Goal: Transaction & Acquisition: Download file/media

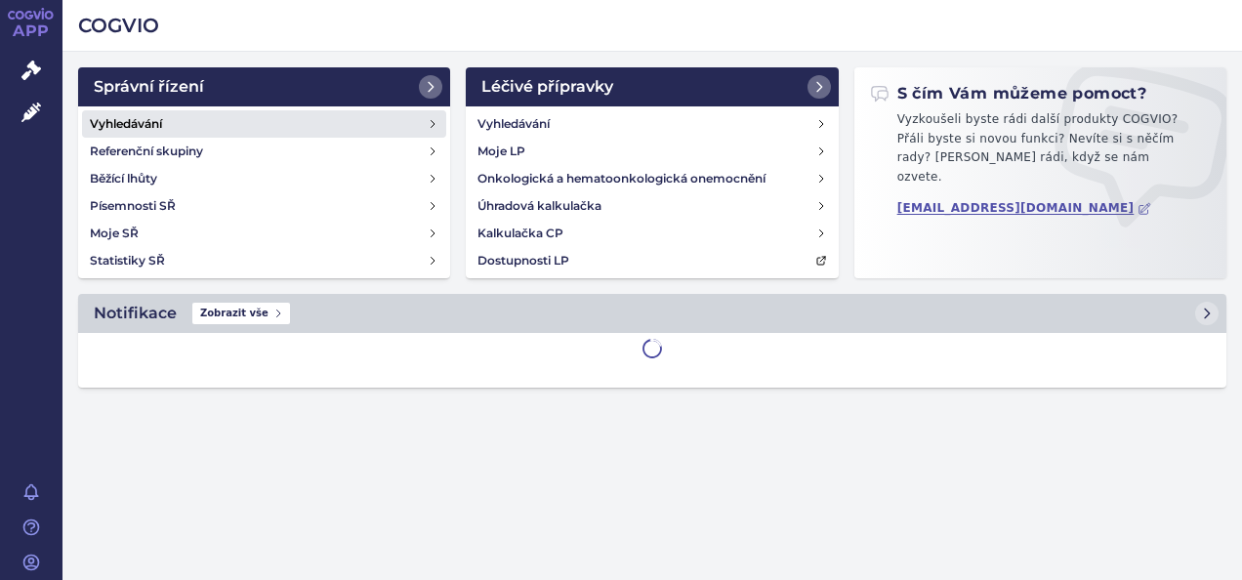
click at [158, 110] on link "Vyhledávání" at bounding box center [264, 123] width 364 height 27
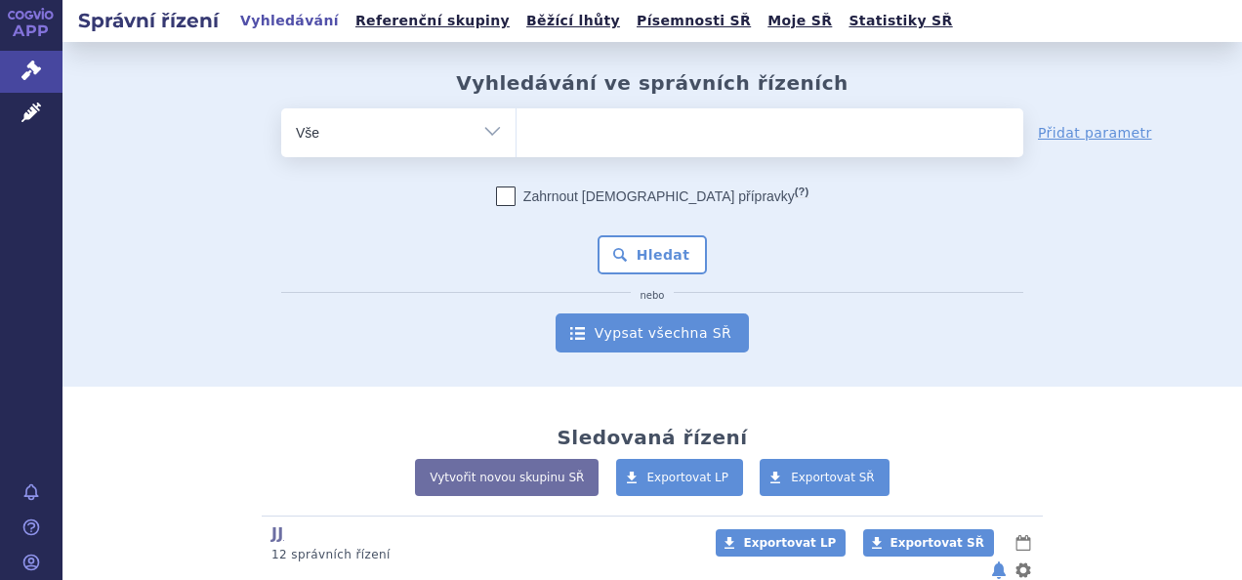
click at [657, 331] on link "Vypsat všechna SŘ" at bounding box center [652, 333] width 193 height 39
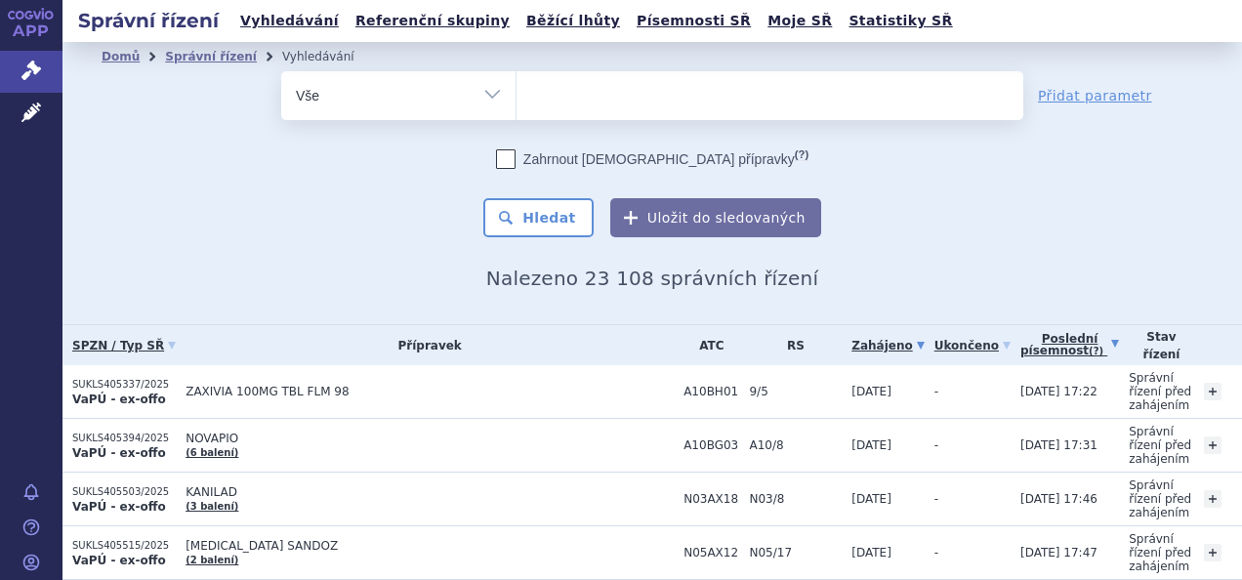
click at [1021, 348] on link "Poslední písemnost (?)" at bounding box center [1070, 345] width 99 height 40
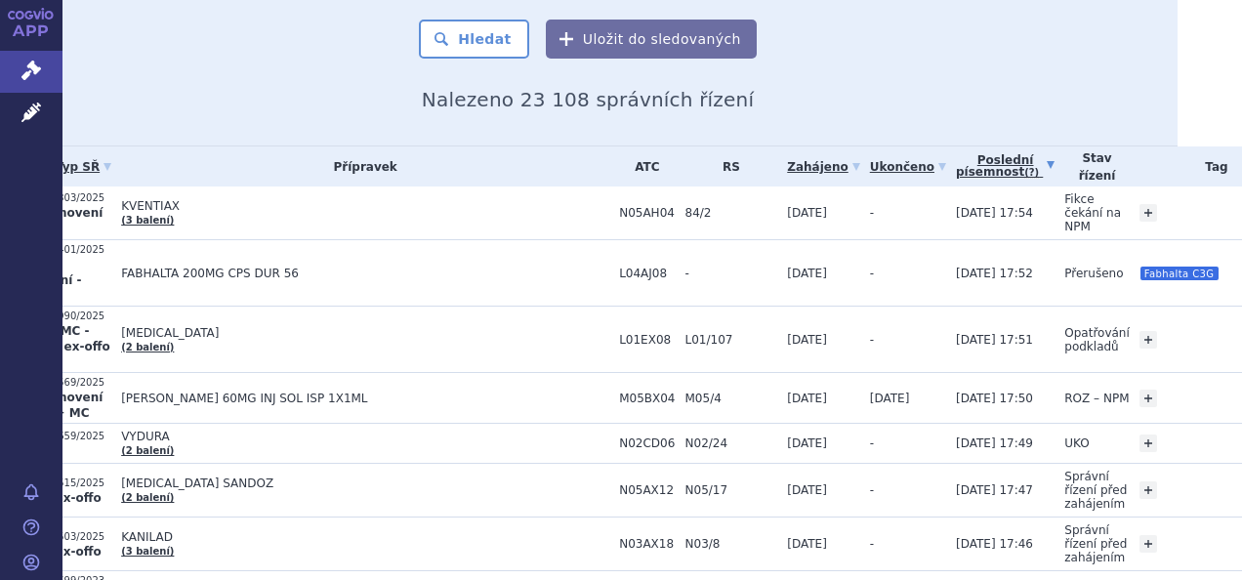
scroll to position [131, 64]
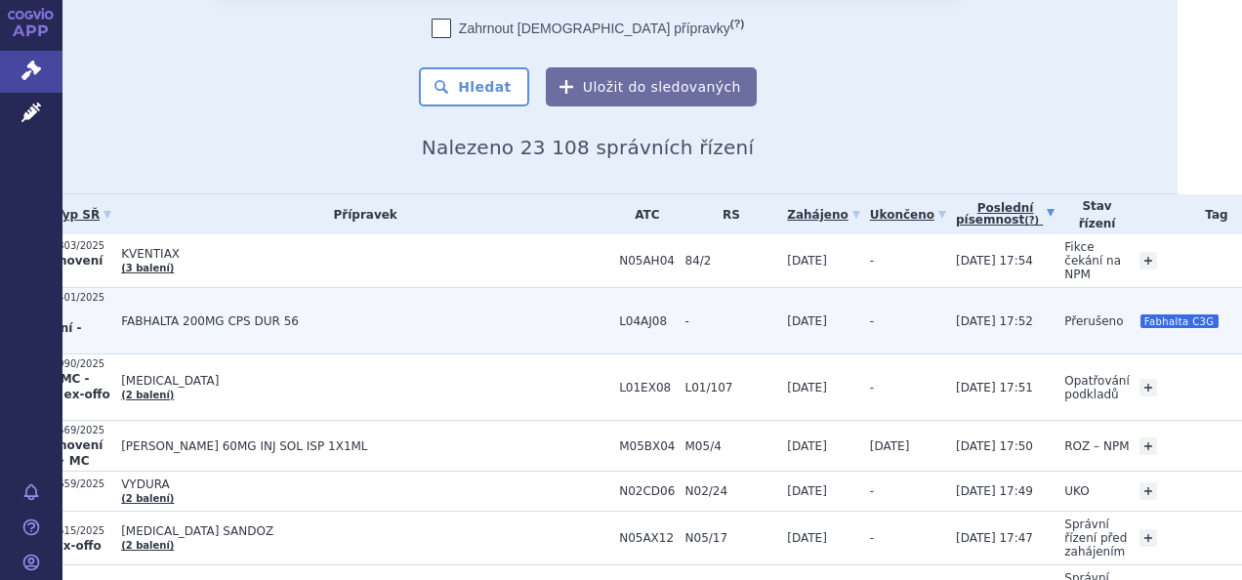
click at [965, 324] on td "08.10.2025 17:52" at bounding box center [1000, 321] width 108 height 66
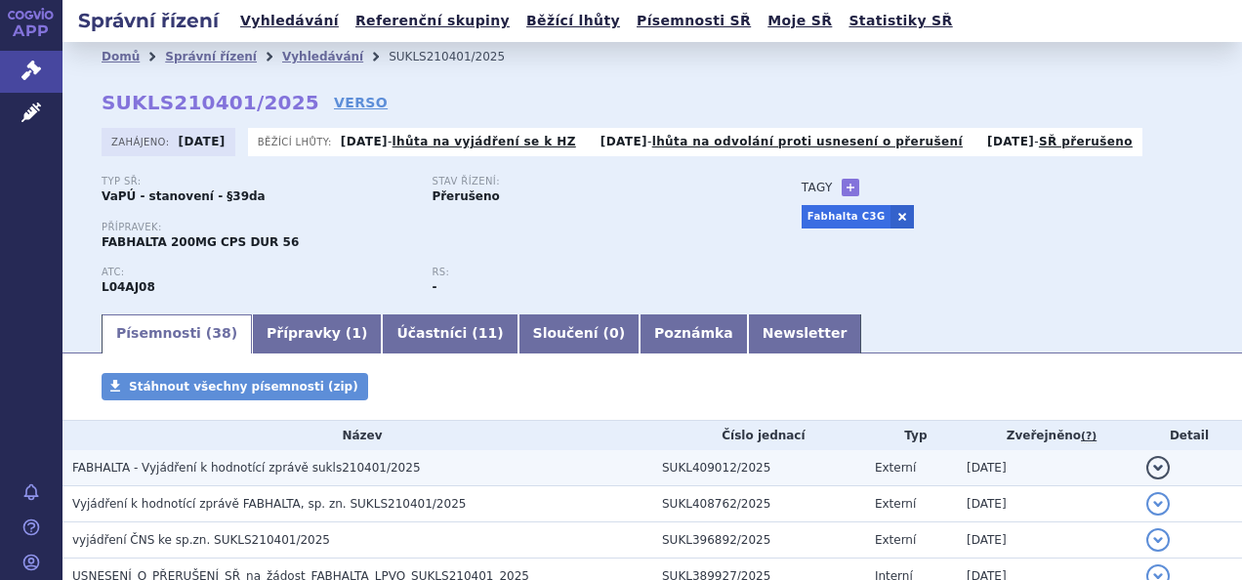
click at [391, 471] on h3 "FABHALTA - Vyjádření k hodnotící zprávě sukls210401/2025" at bounding box center [362, 468] width 580 height 20
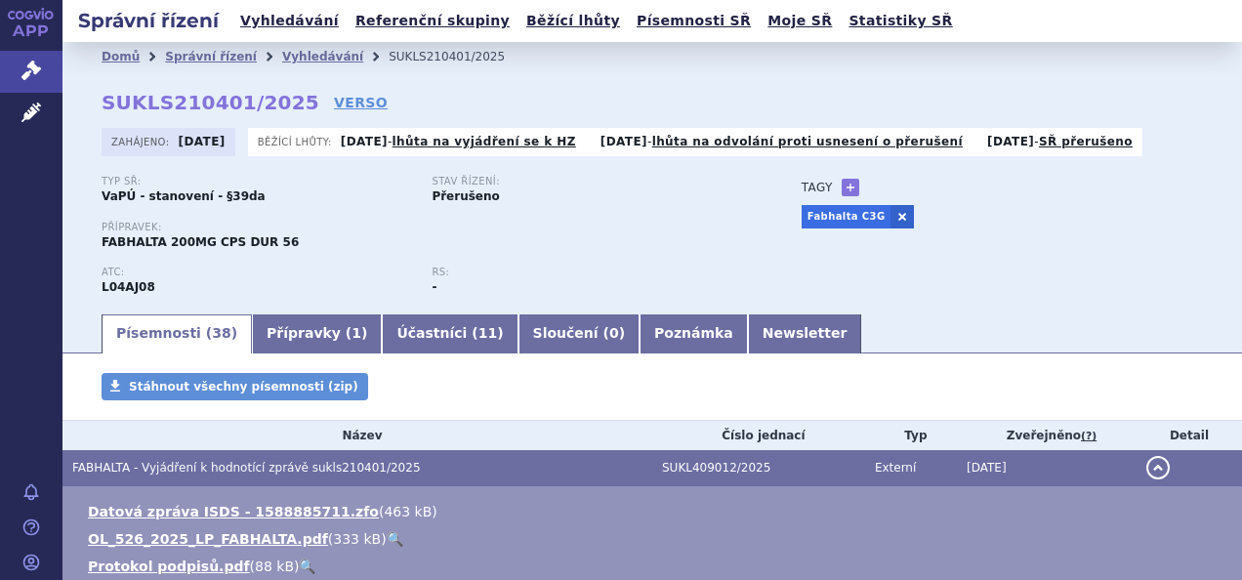
scroll to position [57, 0]
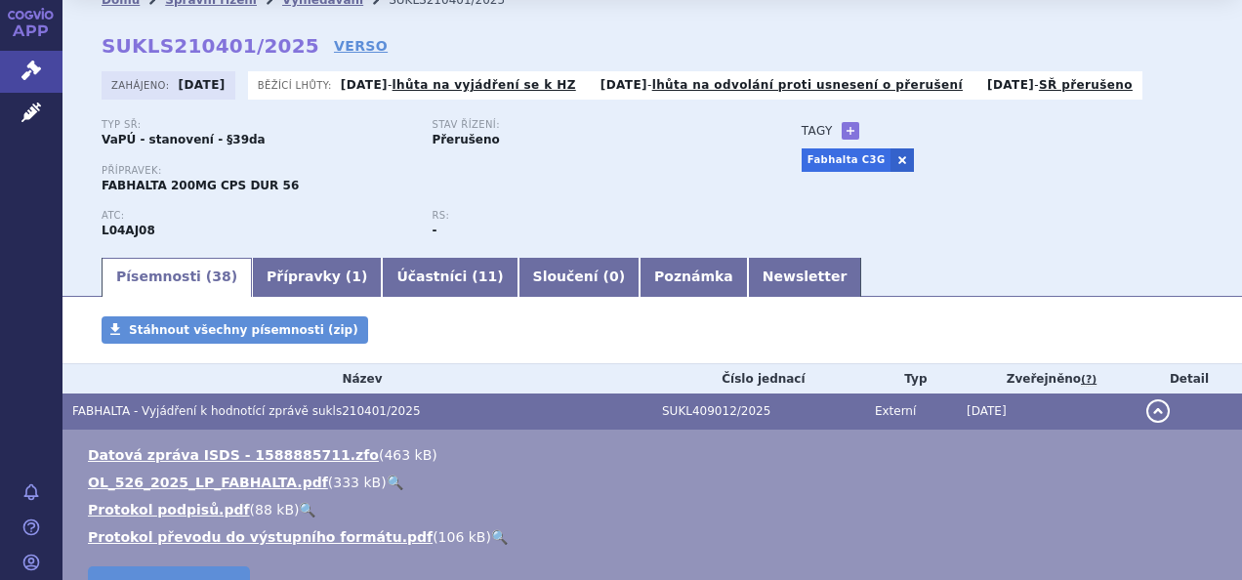
click at [224, 473] on li "OL_526_2025_LP_FABHALTA.pdf ( 333 kB ) 🔍" at bounding box center [655, 483] width 1135 height 20
click at [223, 479] on link "OL_526_2025_LP_FABHALTA.pdf" at bounding box center [208, 483] width 240 height 16
